Goal: Information Seeking & Learning: Check status

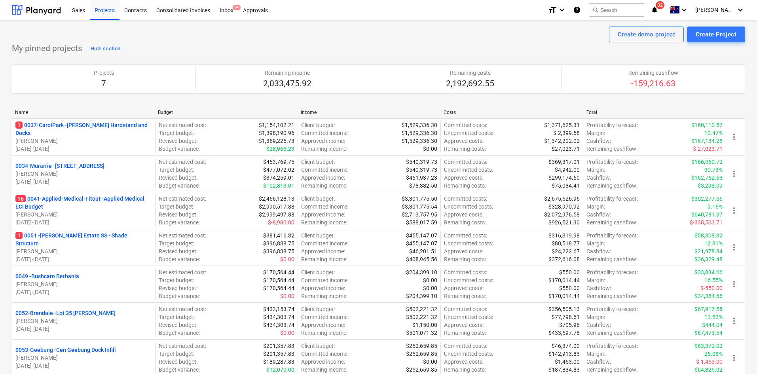
click at [101, 196] on p "16 0041-Applied-Medical-Fitout - Applied Medical ECI Budget" at bounding box center [83, 203] width 137 height 16
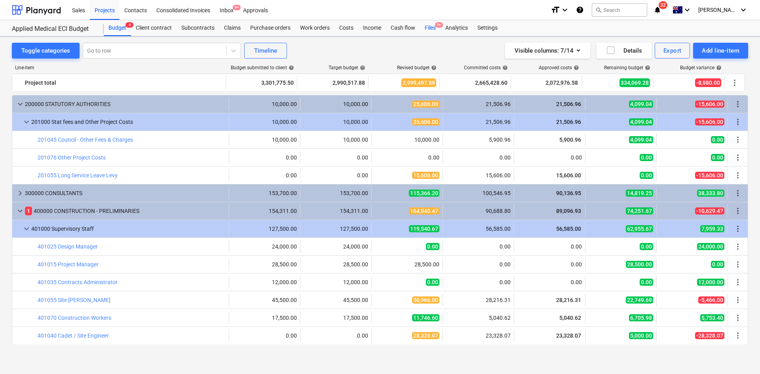
click at [431, 30] on div "Files 9+" at bounding box center [430, 28] width 21 height 16
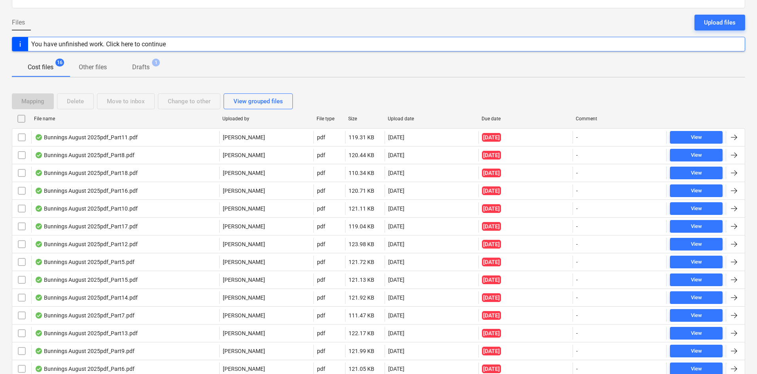
scroll to position [135, 0]
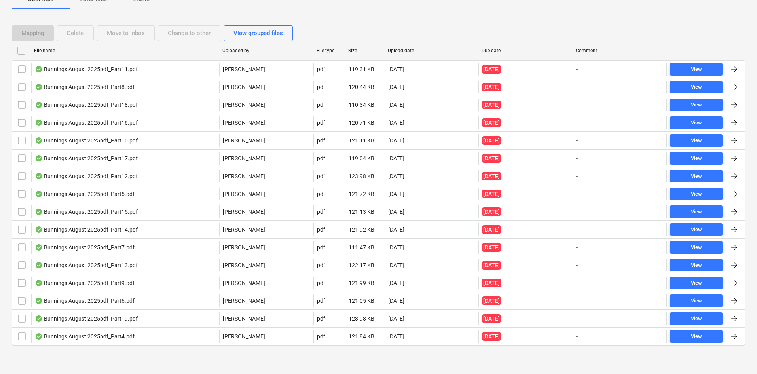
click at [499, 50] on div "Due date" at bounding box center [526, 51] width 88 height 6
checkbox input "false"
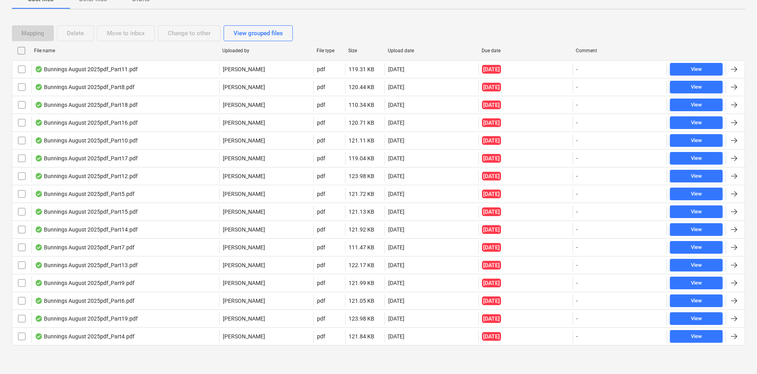
checkbox input "false"
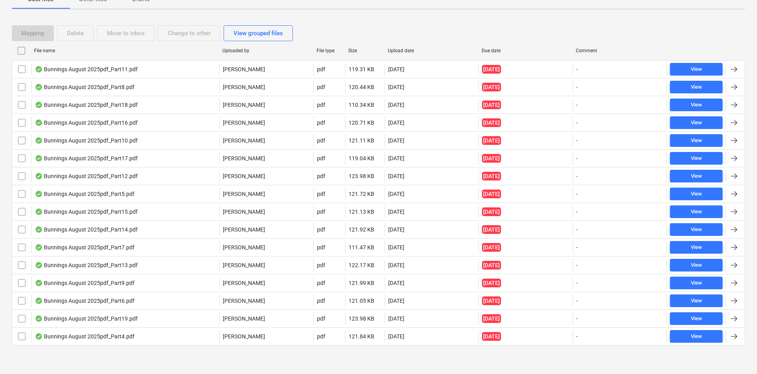
checkbox input "false"
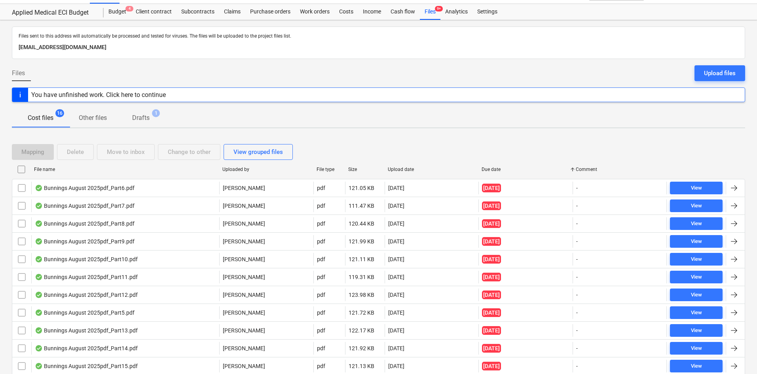
scroll to position [0, 0]
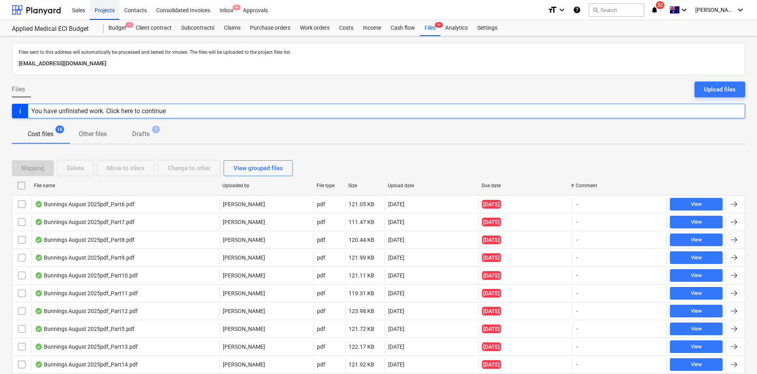
click at [106, 10] on div "Projects" at bounding box center [105, 10] width 30 height 20
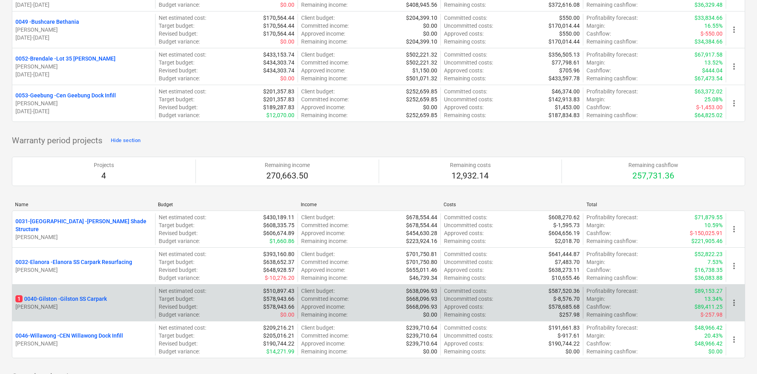
scroll to position [673, 0]
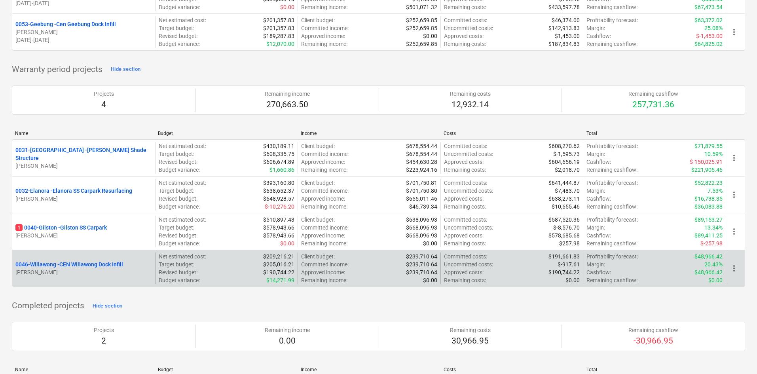
click at [88, 263] on p "0046-Willawong - CEN Willawong Dock Infill" at bounding box center [69, 264] width 108 height 8
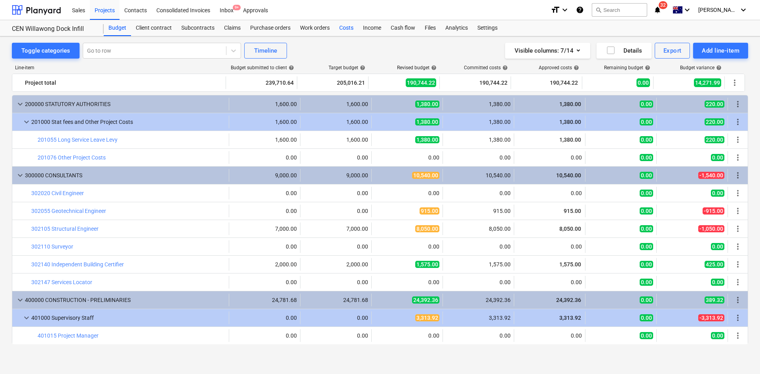
click at [350, 27] on div "Costs" at bounding box center [346, 28] width 24 height 16
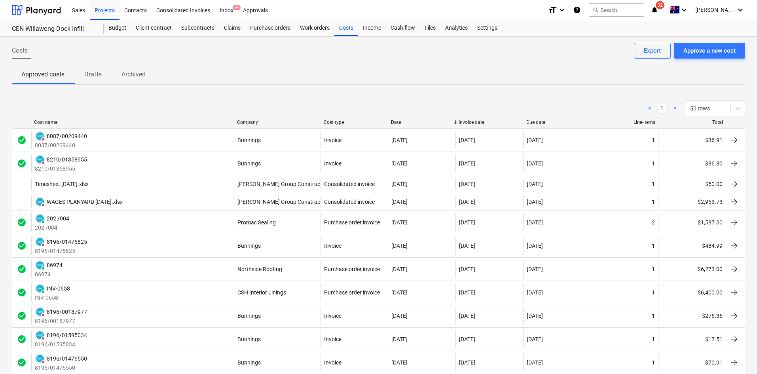
click at [258, 120] on div "Company" at bounding box center [277, 123] width 80 height 6
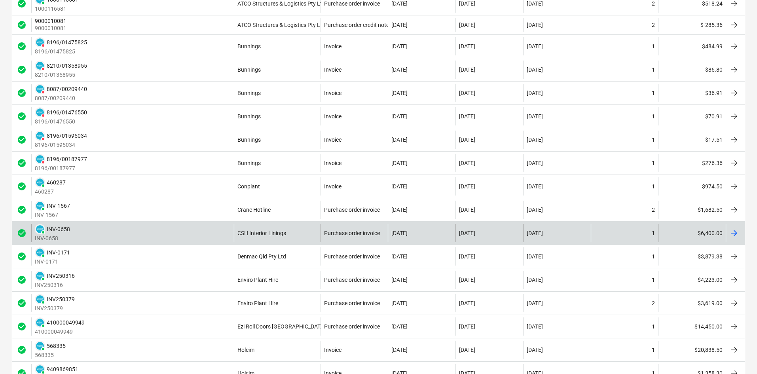
scroll to position [277, 0]
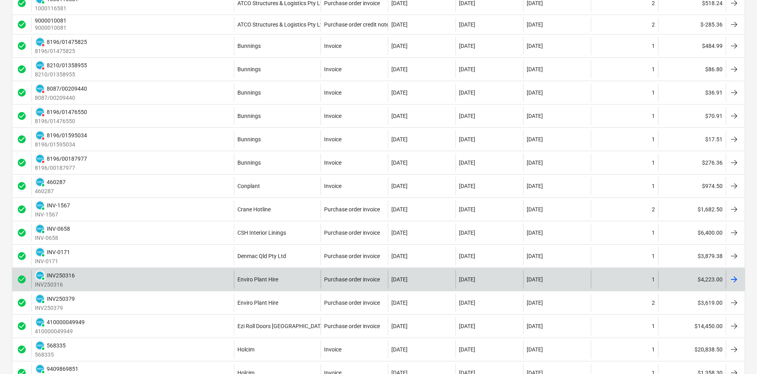
click at [163, 279] on div "PAID INV250316 INV250316" at bounding box center [132, 279] width 203 height 18
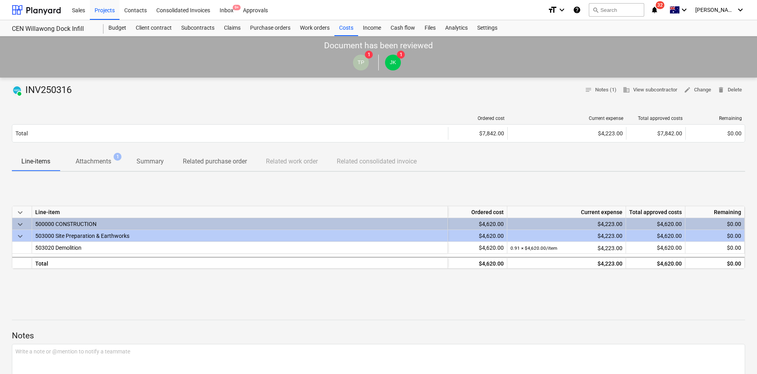
click at [111, 167] on span "Attachments 1" at bounding box center [93, 161] width 67 height 15
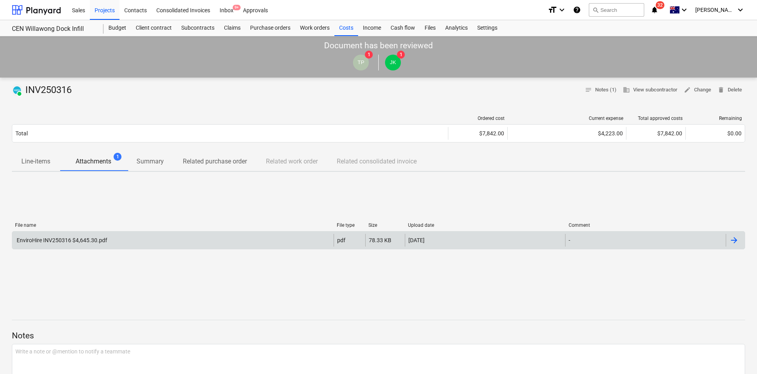
click at [106, 231] on div "EnviroHire INV250316 $4,645.30.pdf pdf 78.33 KB [DATE] -" at bounding box center [379, 240] width 734 height 18
click at [107, 236] on div "EnviroHire INV250316 $4,645.30.pdf" at bounding box center [172, 240] width 321 height 13
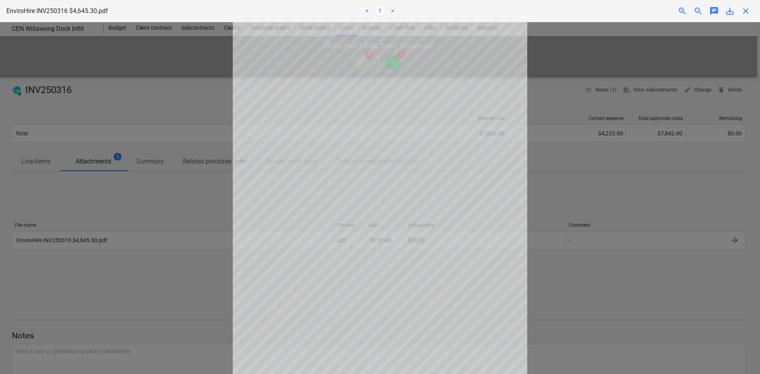
click at [748, 5] on div "EnviroHire INV250316 $4,645.30.pdf < 1 > zoom_in zoom_out chat 0 save_alt close" at bounding box center [380, 11] width 760 height 22
click at [747, 8] on span "close" at bounding box center [746, 11] width 10 height 10
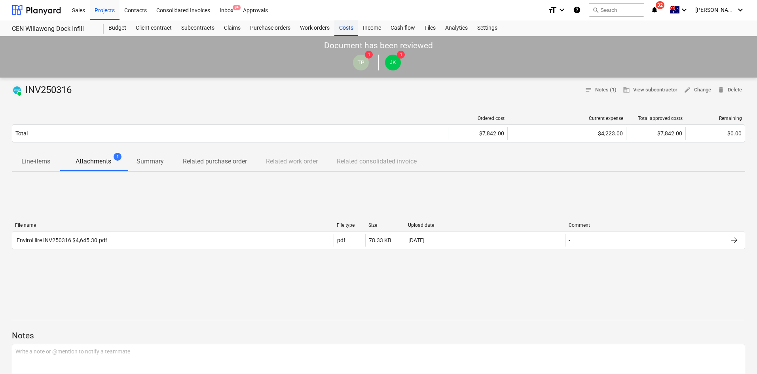
click at [352, 27] on div "Costs" at bounding box center [346, 28] width 24 height 16
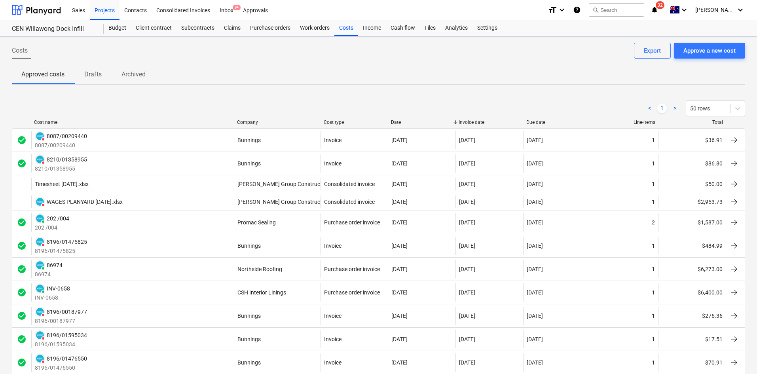
click at [266, 120] on div "Company" at bounding box center [277, 123] width 80 height 6
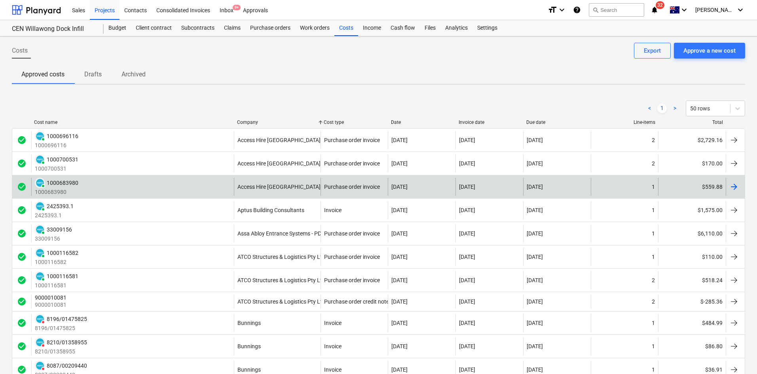
click at [248, 191] on div "Access Hire [GEOGRAPHIC_DATA]" at bounding box center [277, 187] width 87 height 18
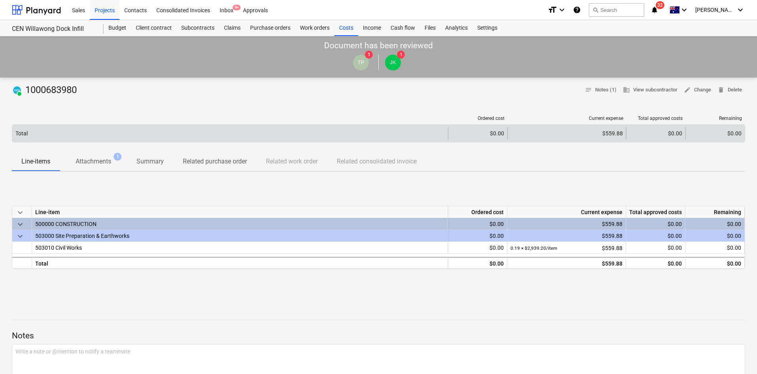
click at [92, 127] on div "Total $0.00 $559.88 $0.00 $0.00" at bounding box center [379, 133] width 734 height 18
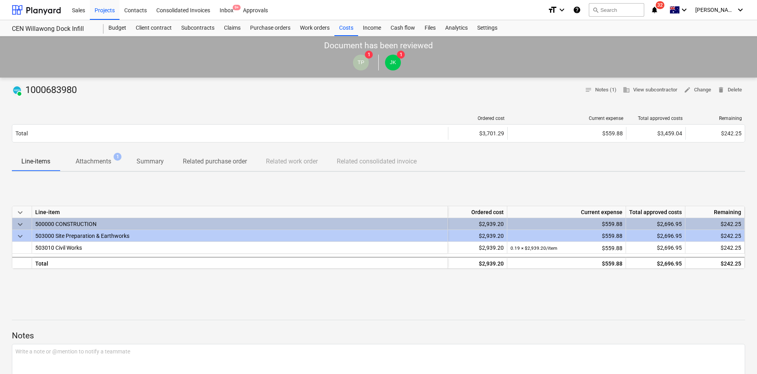
drag, startPoint x: 99, startPoint y: 168, endPoint x: 99, endPoint y: 162, distance: 6.0
click at [99, 167] on span "Attachments 1" at bounding box center [93, 161] width 67 height 15
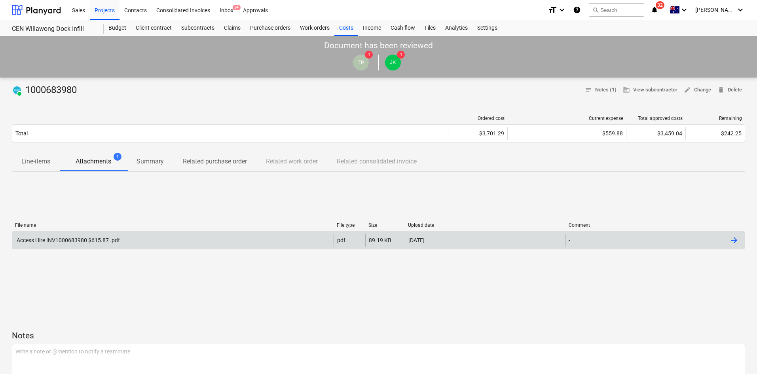
click at [95, 233] on div "Access Hire INV1000683980 $615.87 .pdf pdf 89.19 KB [DATE] -" at bounding box center [379, 240] width 734 height 18
click at [114, 239] on div "Access Hire INV1000683980 $615.87 .pdf" at bounding box center [67, 240] width 105 height 6
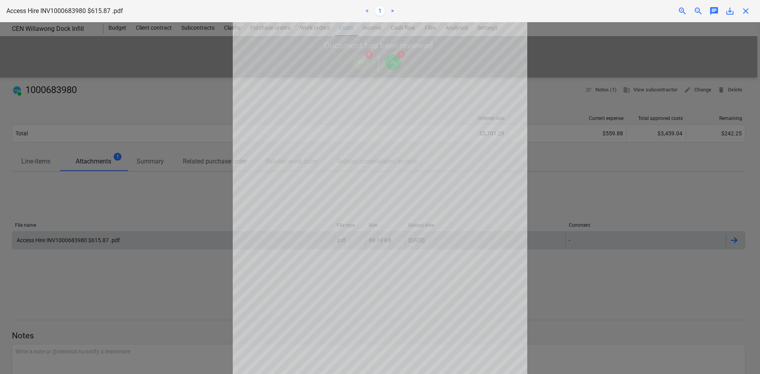
click at [749, 11] on span "close" at bounding box center [746, 11] width 10 height 10
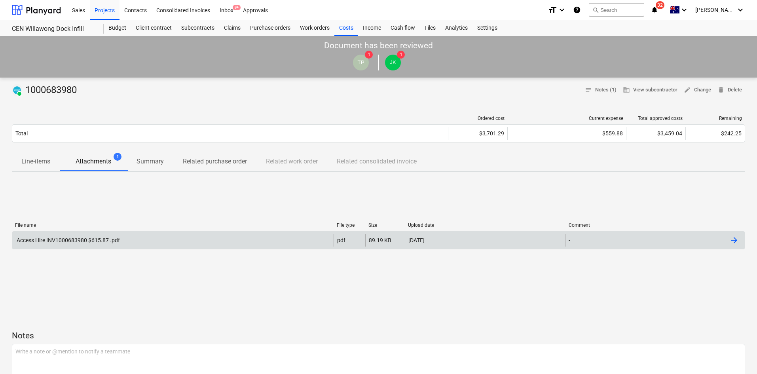
click at [315, 100] on div at bounding box center [379, 100] width 734 height 6
click at [344, 27] on div "Costs" at bounding box center [346, 28] width 24 height 16
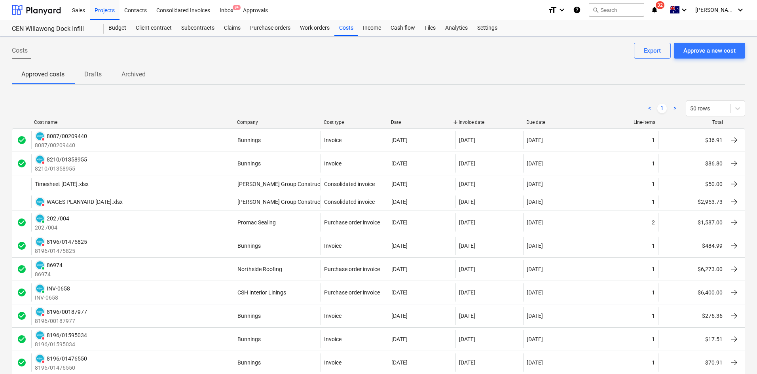
click at [260, 118] on div "< 1 > 50 rows" at bounding box center [379, 108] width 734 height 22
click at [253, 122] on div "Company" at bounding box center [277, 123] width 80 height 6
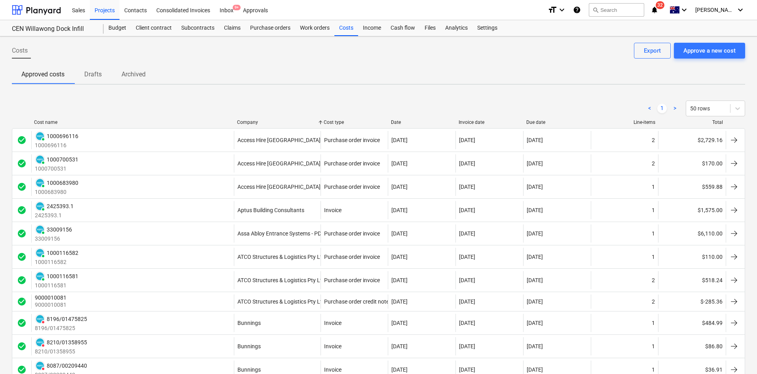
click at [255, 120] on div "Company" at bounding box center [277, 123] width 80 height 6
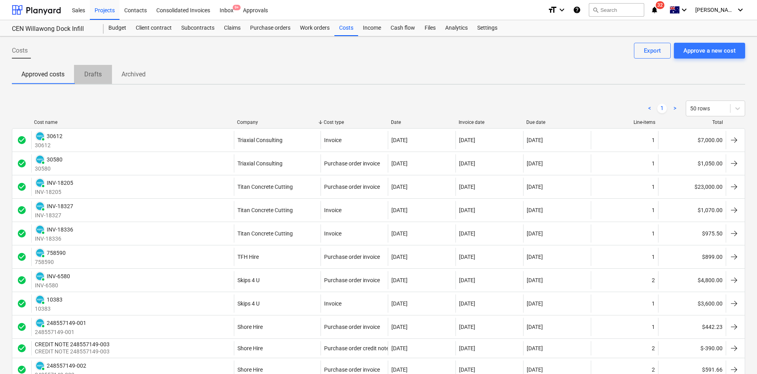
click at [107, 73] on span "Drafts" at bounding box center [93, 74] width 38 height 14
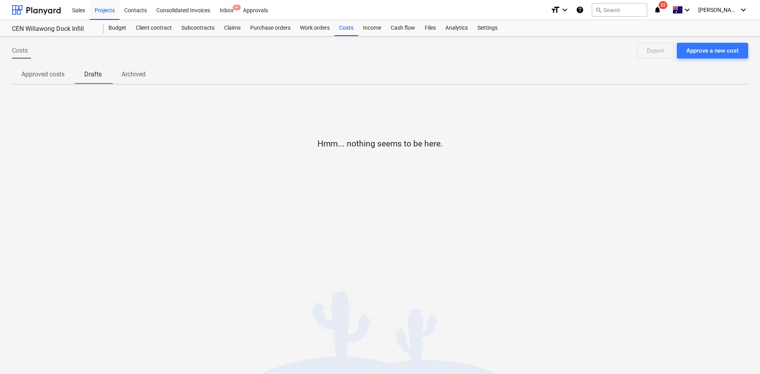
drag, startPoint x: 47, startPoint y: 73, endPoint x: 108, endPoint y: 73, distance: 61.4
click at [48, 73] on p "Approved costs" at bounding box center [42, 75] width 43 height 10
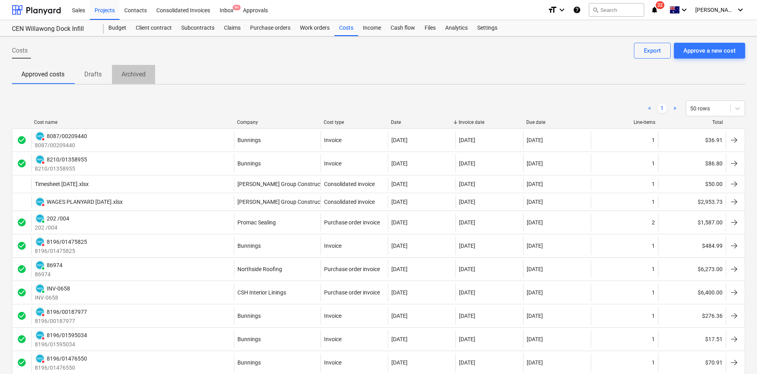
click at [145, 74] on p "Archived" at bounding box center [134, 75] width 24 height 10
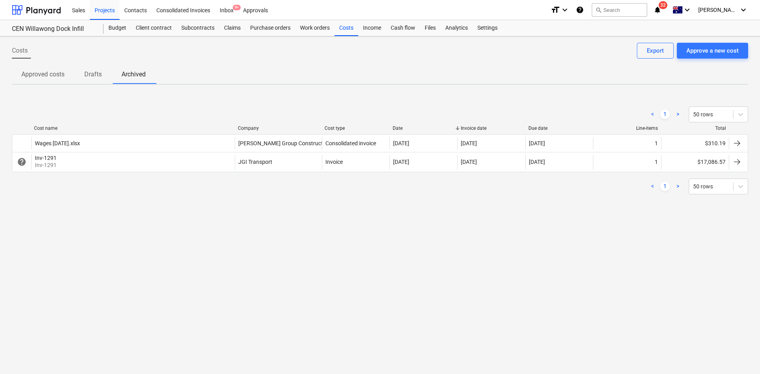
click at [34, 74] on p "Approved costs" at bounding box center [42, 75] width 43 height 10
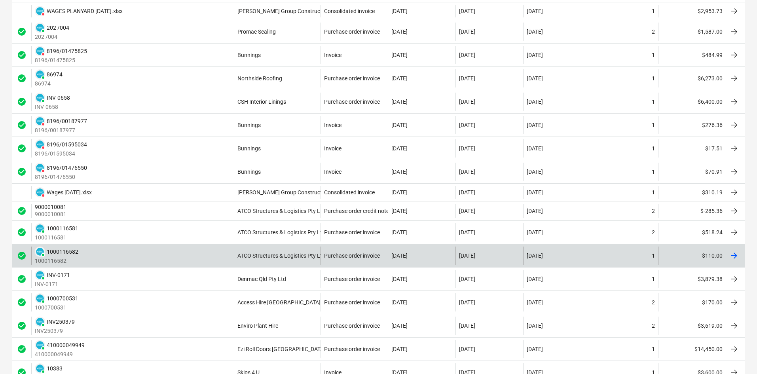
scroll to position [198, 0]
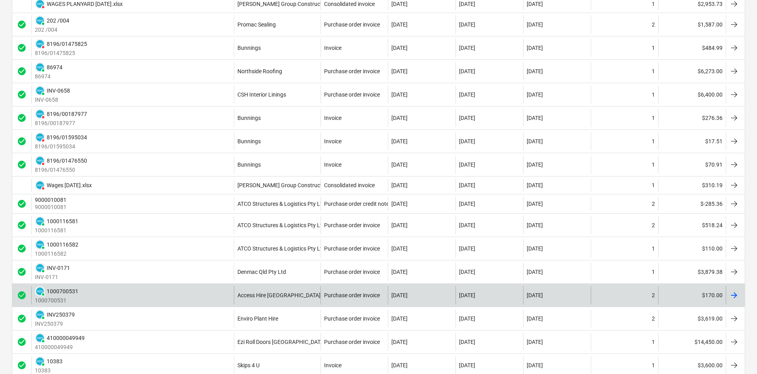
click at [205, 296] on div "PAID 1000700531 1000700531" at bounding box center [132, 295] width 203 height 18
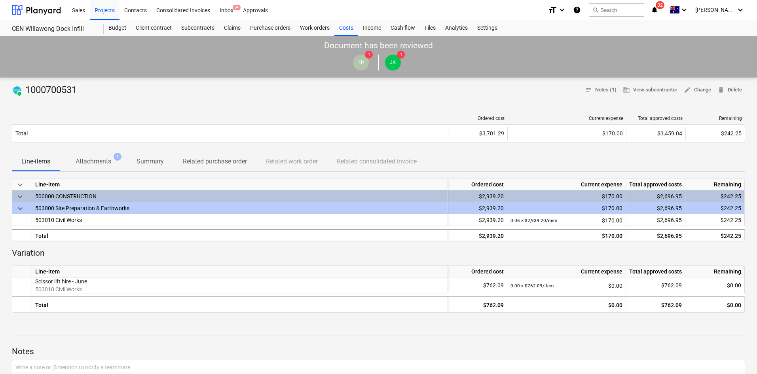
click at [103, 164] on p "Attachments" at bounding box center [94, 162] width 36 height 10
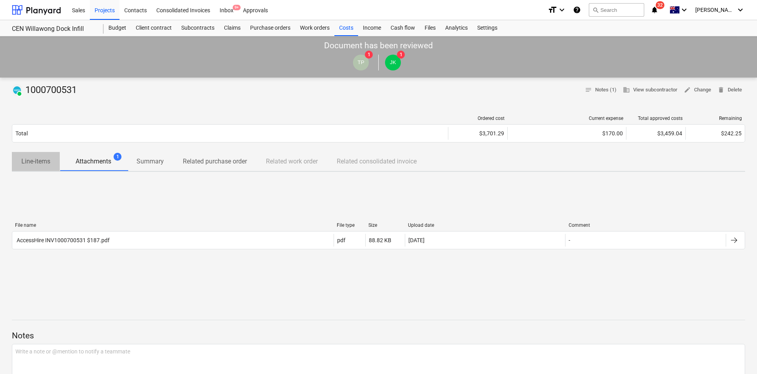
click at [37, 159] on p "Line-items" at bounding box center [35, 162] width 29 height 10
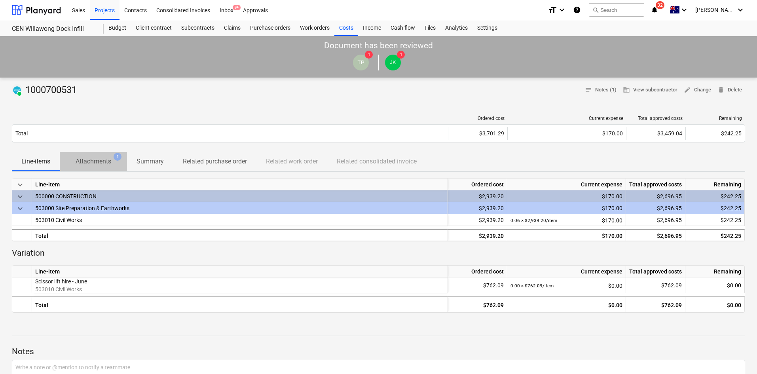
click at [81, 166] on p "Attachments" at bounding box center [94, 162] width 36 height 10
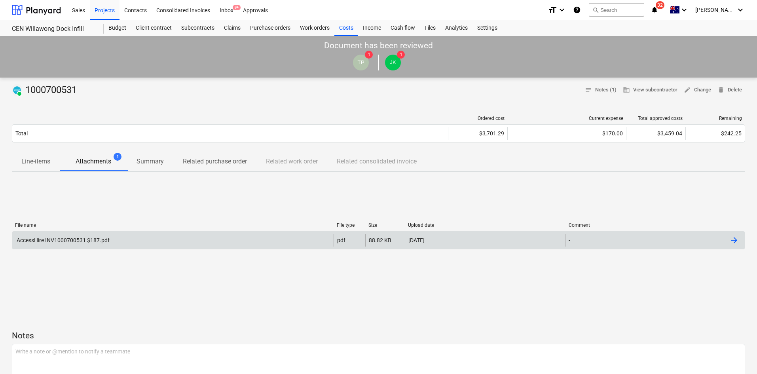
click at [123, 234] on div "AccessHire INV1000700531 $187.pdf" at bounding box center [172, 240] width 321 height 13
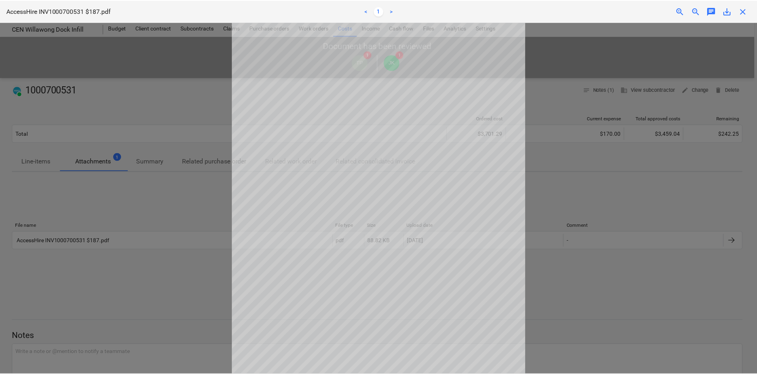
scroll to position [66, 0]
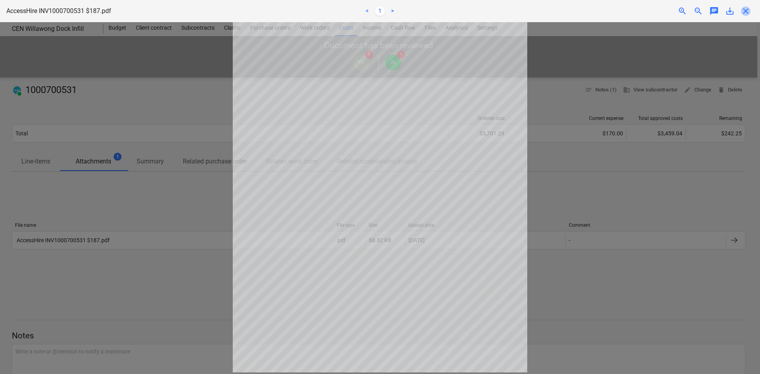
click at [749, 11] on span "close" at bounding box center [746, 11] width 10 height 10
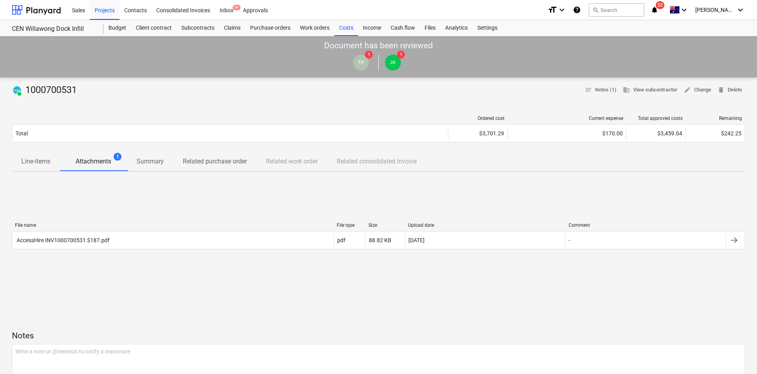
click at [221, 189] on div "File name File type Size Upload date Comment AccessHire INV1000700531 $187.pdf …" at bounding box center [379, 237] width 734 height 119
click at [222, 190] on div "File name File type Size Upload date Comment AccessHire INV1000700531 $187.pdf …" at bounding box center [379, 237] width 734 height 119
click at [349, 29] on div "Costs" at bounding box center [346, 28] width 24 height 16
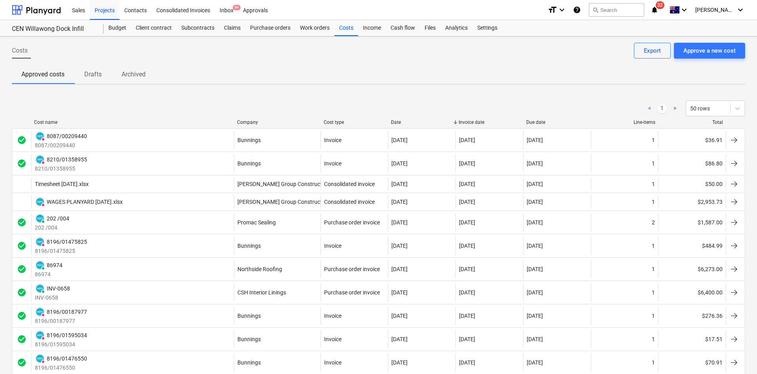
click at [343, 122] on div "Cost type" at bounding box center [354, 123] width 61 height 6
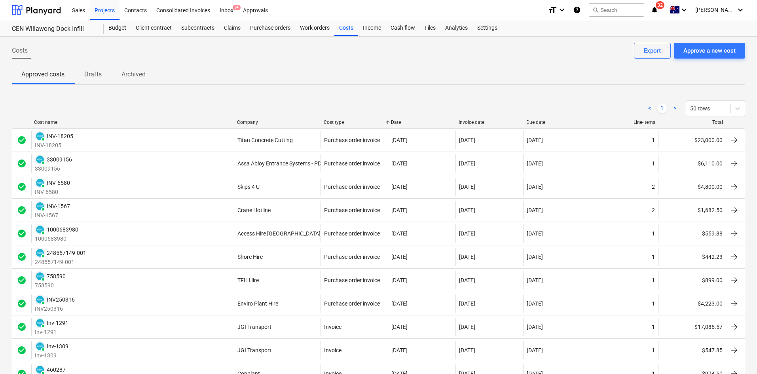
click at [266, 124] on div "Company" at bounding box center [277, 123] width 80 height 6
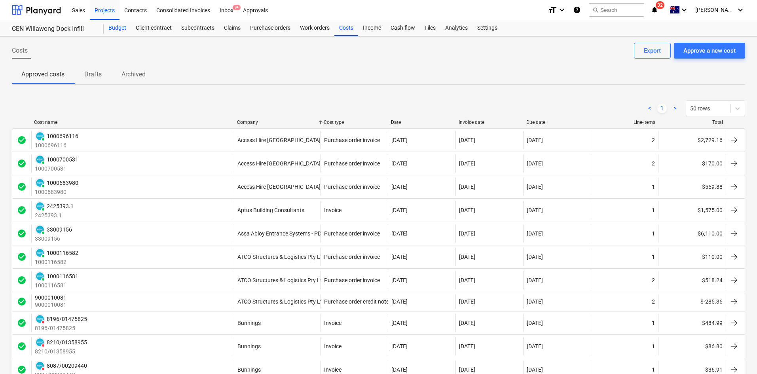
click at [116, 28] on div "Budget" at bounding box center [117, 28] width 27 height 16
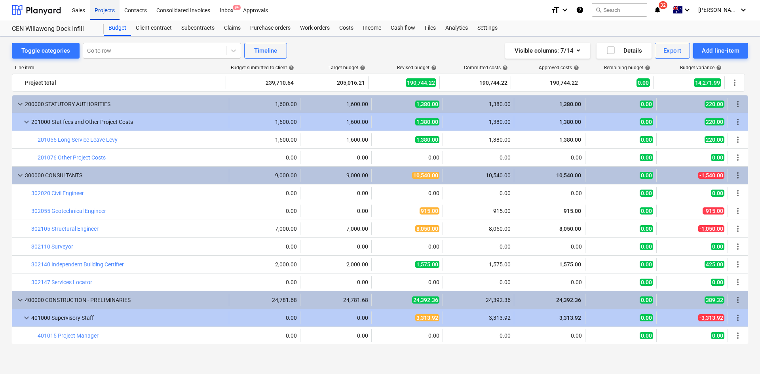
click at [105, 8] on div "Projects" at bounding box center [105, 10] width 30 height 20
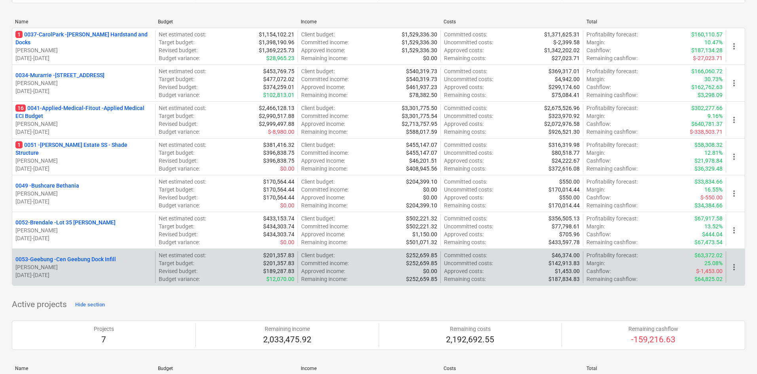
scroll to position [119, 0]
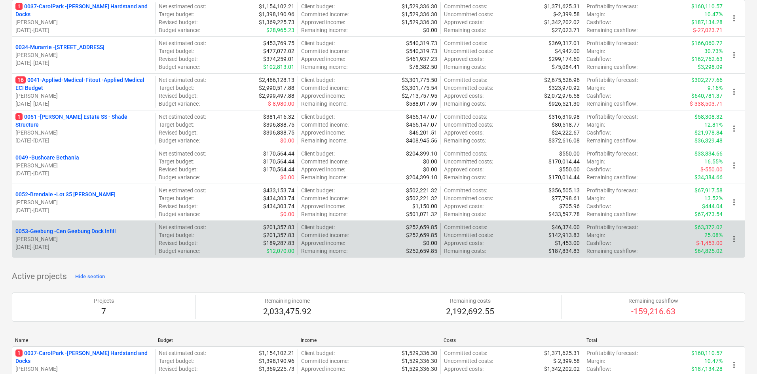
click at [95, 229] on p "0053-Geebung - Cen Geebung Dock Infill" at bounding box center [65, 231] width 101 height 8
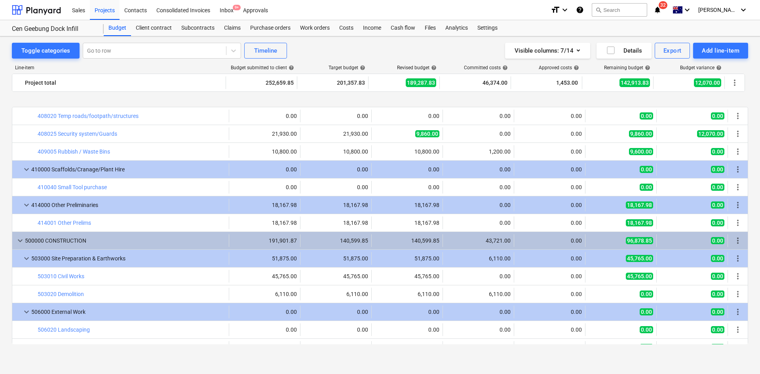
scroll to position [633, 0]
